Goal: Find specific page/section: Find specific page/section

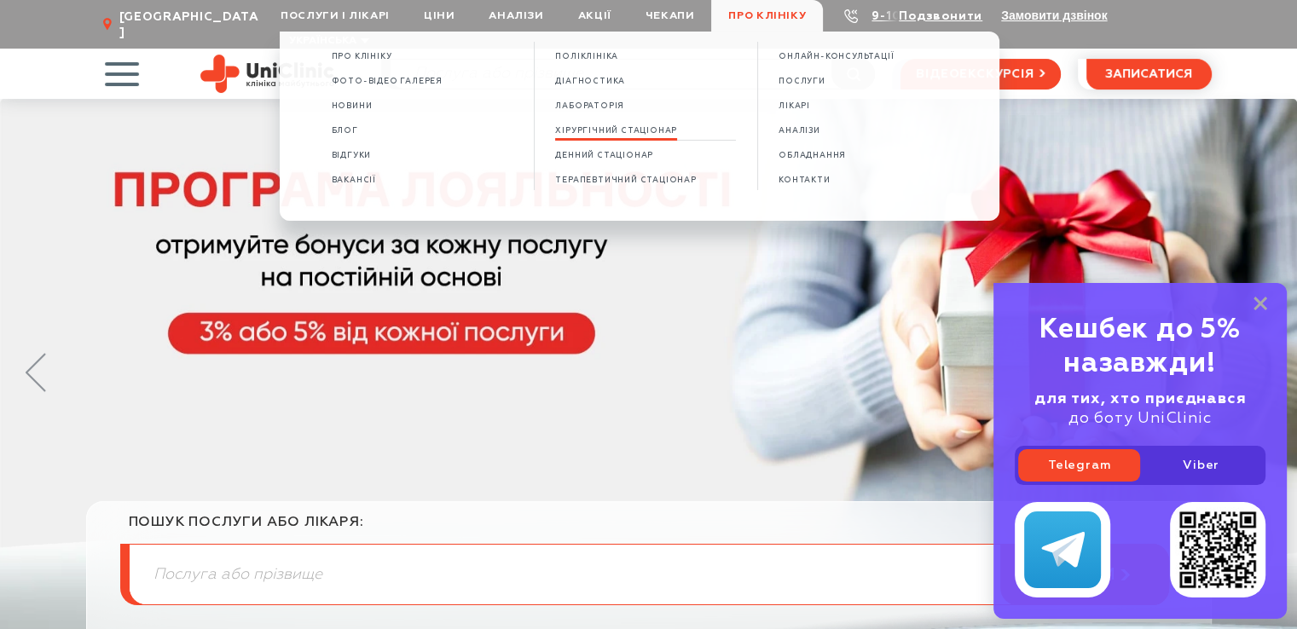
click at [600, 130] on span "ХІРУРГІЧНИЙ СТАЦІОНАР" at bounding box center [616, 130] width 122 height 9
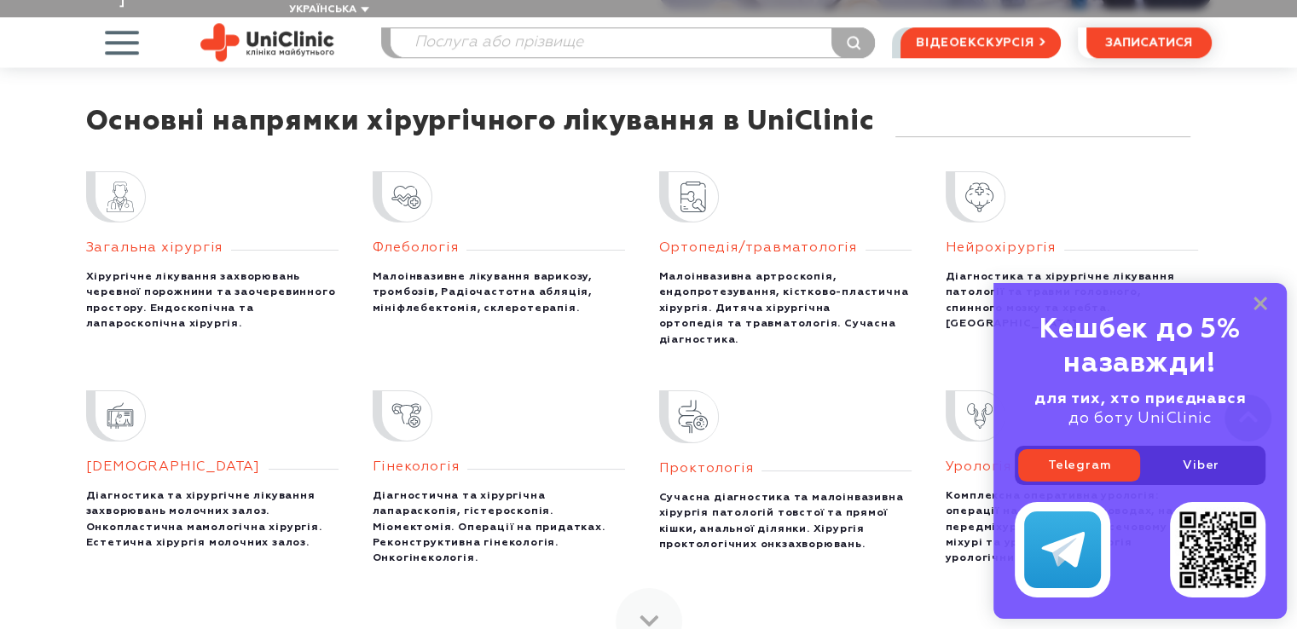
scroll to position [1875, 0]
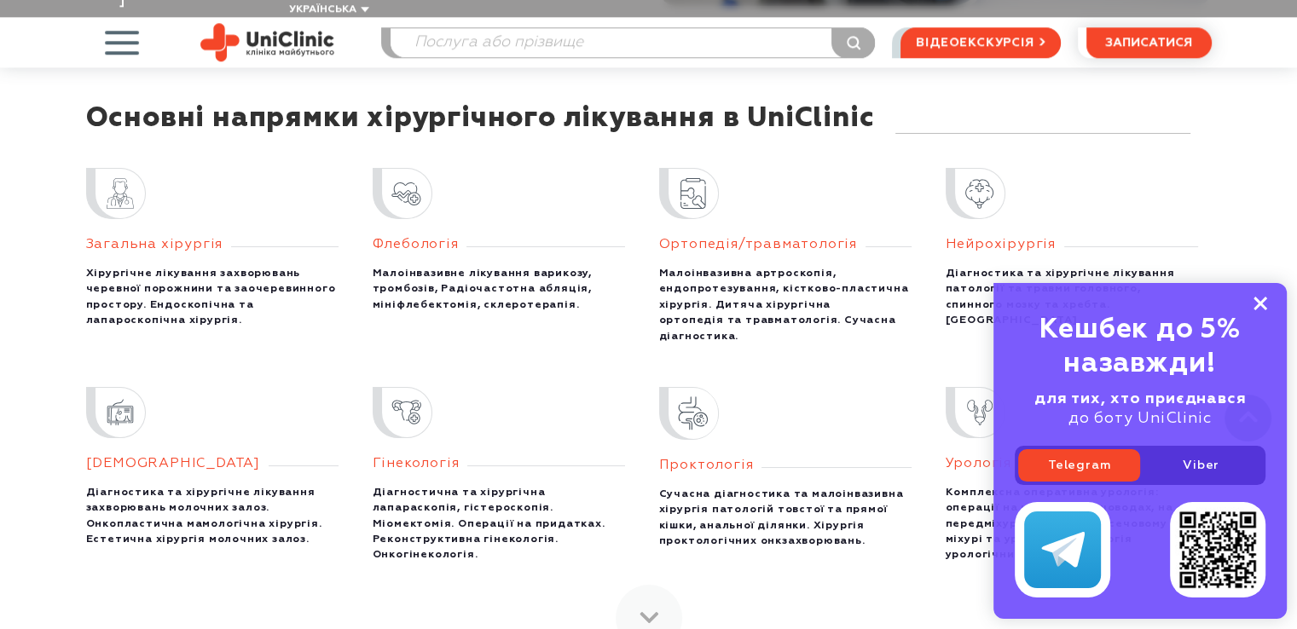
click at [1262, 303] on icon at bounding box center [1260, 304] width 14 height 14
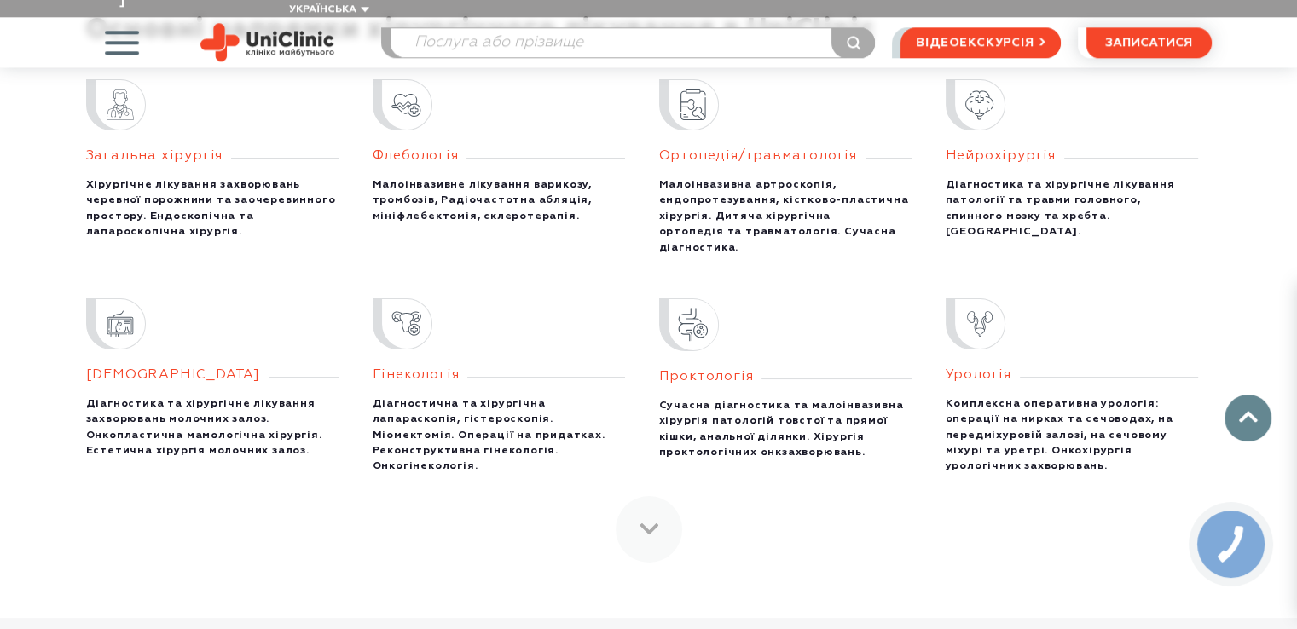
scroll to position [2131, 0]
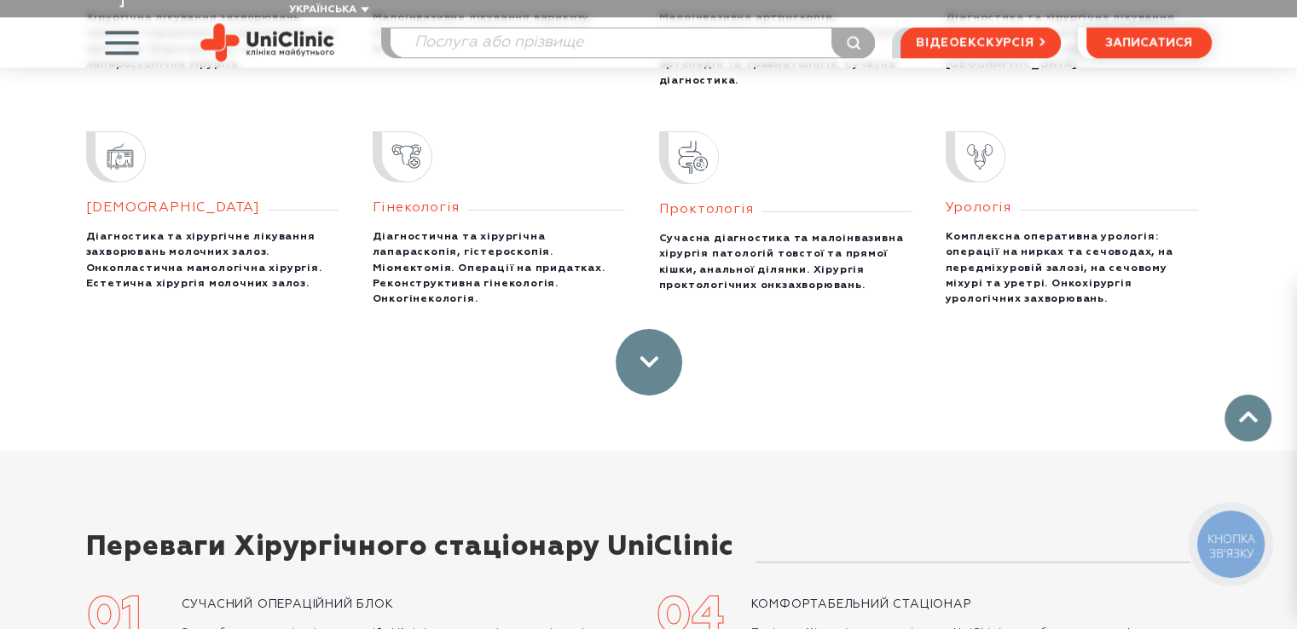
click at [646, 329] on link at bounding box center [648, 362] width 66 height 66
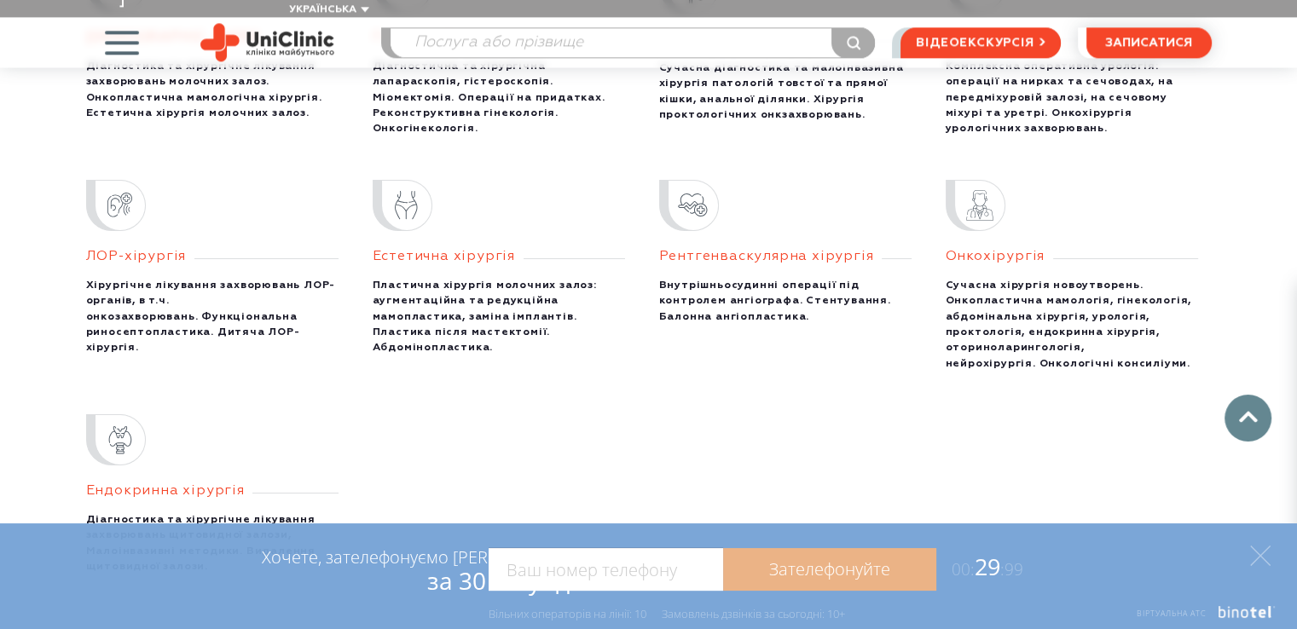
scroll to position [2262, 0]
